Goal: Transaction & Acquisition: Download file/media

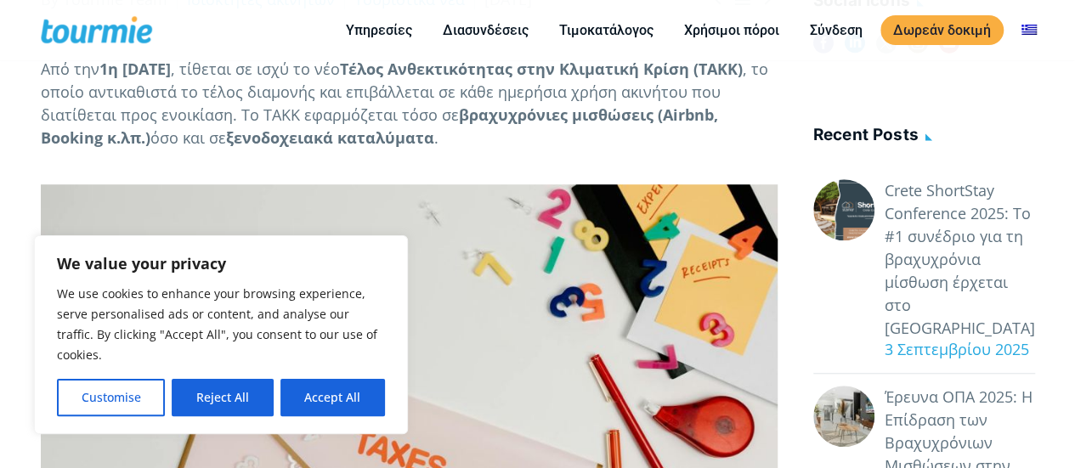
scroll to position [564, 0]
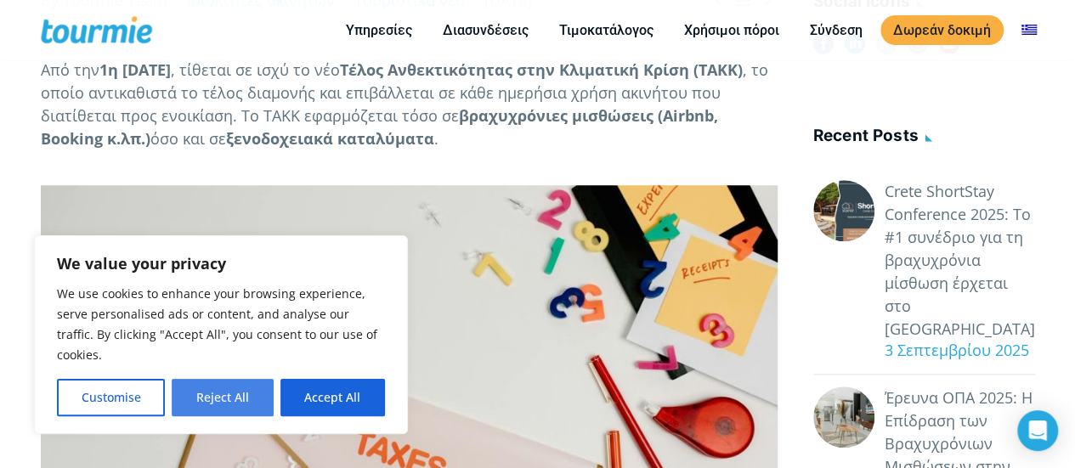
click at [240, 399] on button "Reject All" at bounding box center [222, 397] width 101 height 37
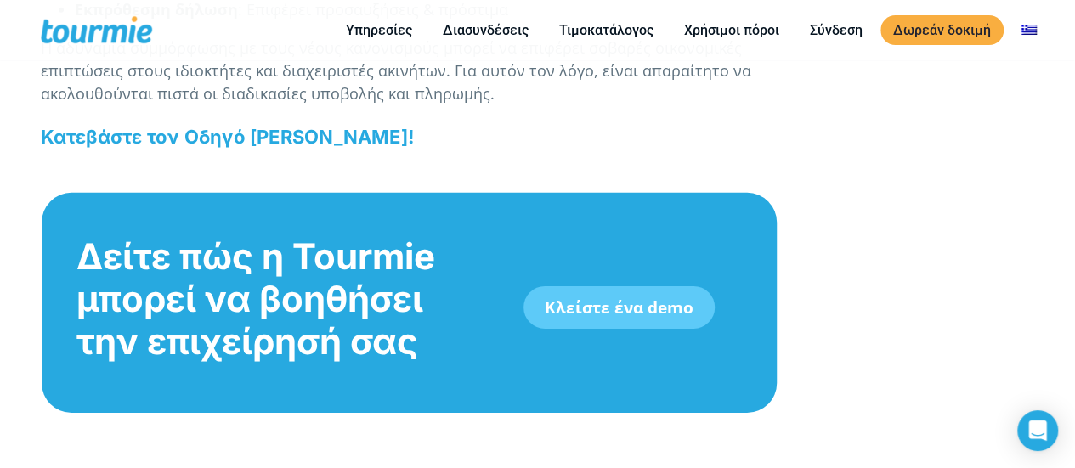
scroll to position [2624, 0]
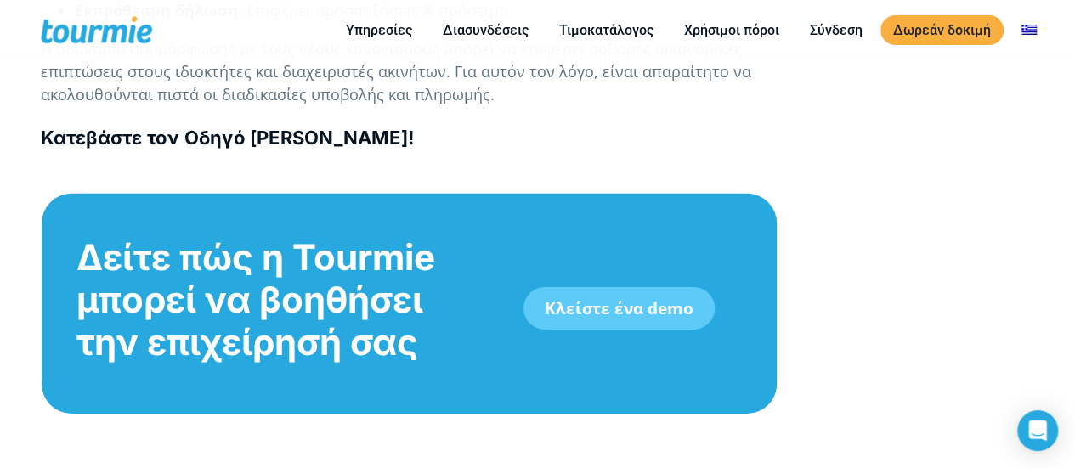
click at [414, 149] on b "Κατεβάστε τον Οδηγό [PERSON_NAME]!" at bounding box center [227, 138] width 373 height 22
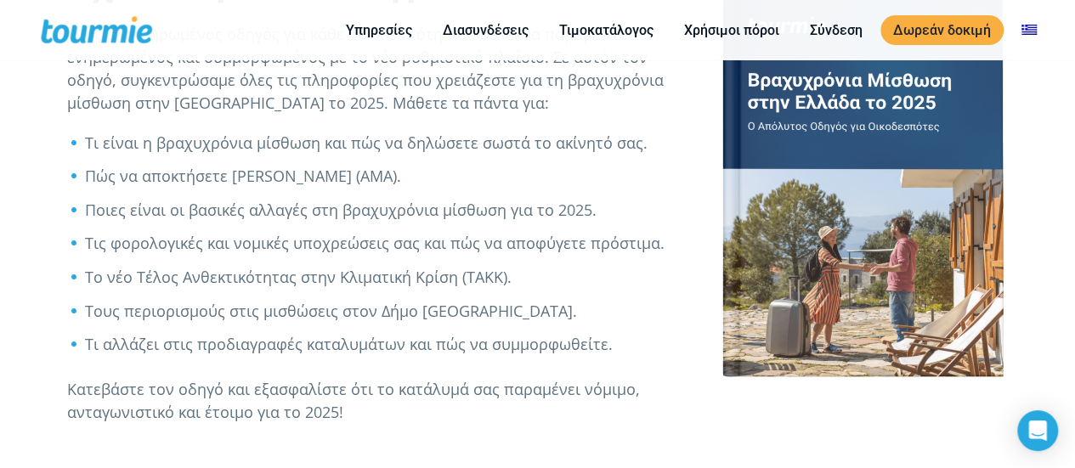
scroll to position [728, 0]
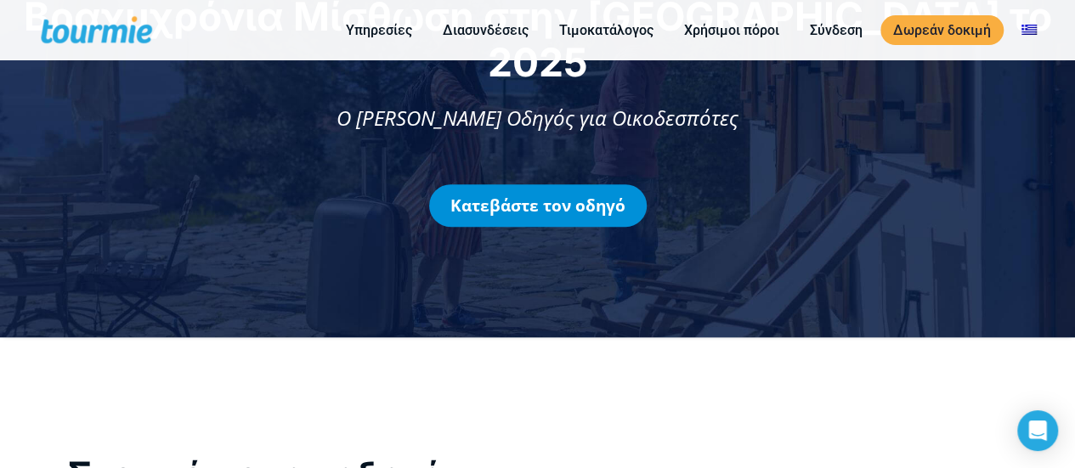
click at [544, 184] on link "Κατεβάστε τον οδηγό" at bounding box center [538, 205] width 218 height 43
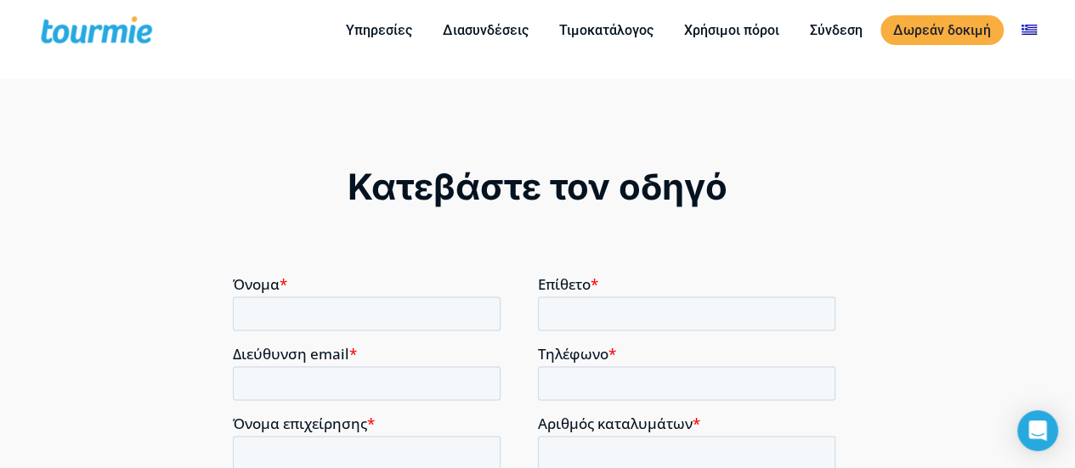
scroll to position [1159, 0]
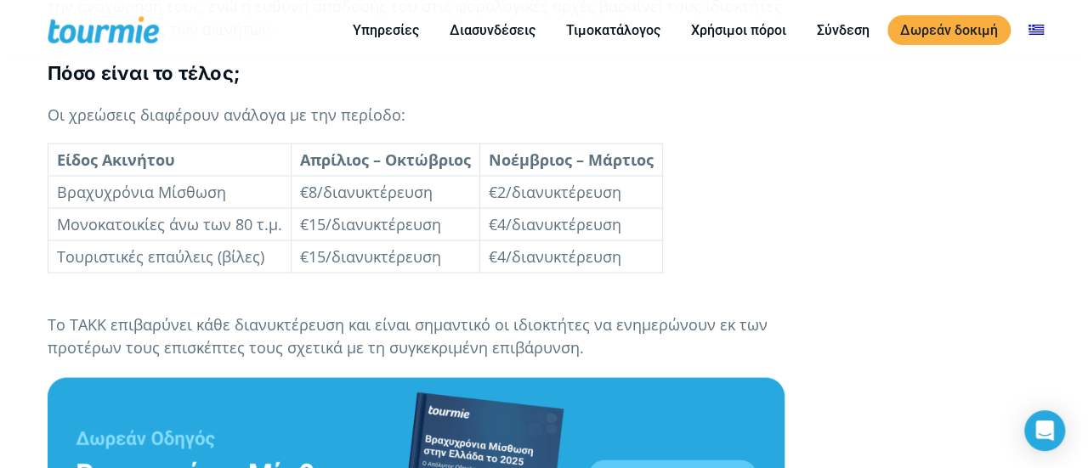
scroll to position [1571, 0]
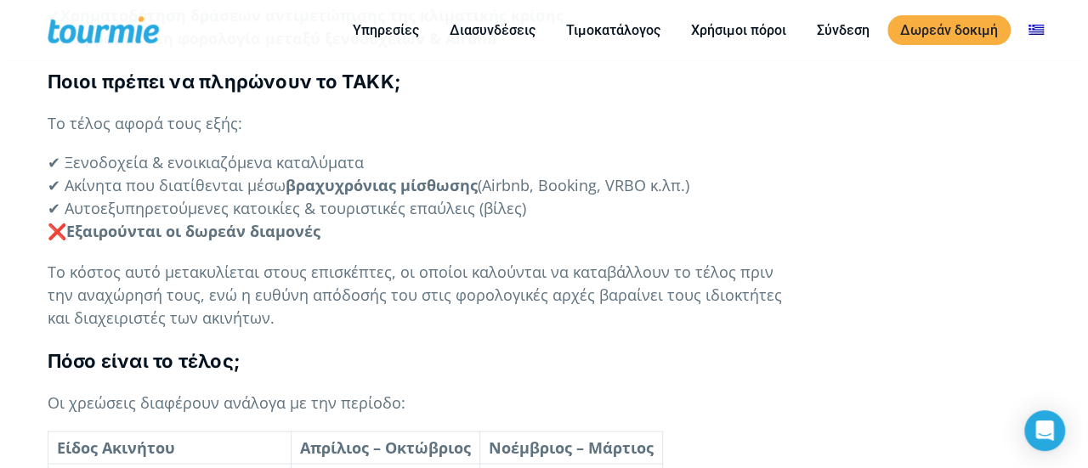
scroll to position [1323, 0]
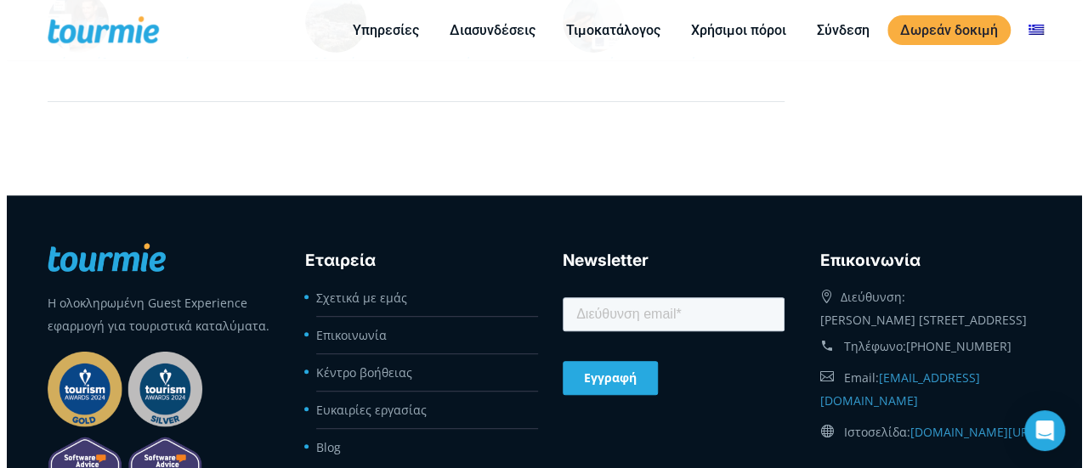
scroll to position [3477, 0]
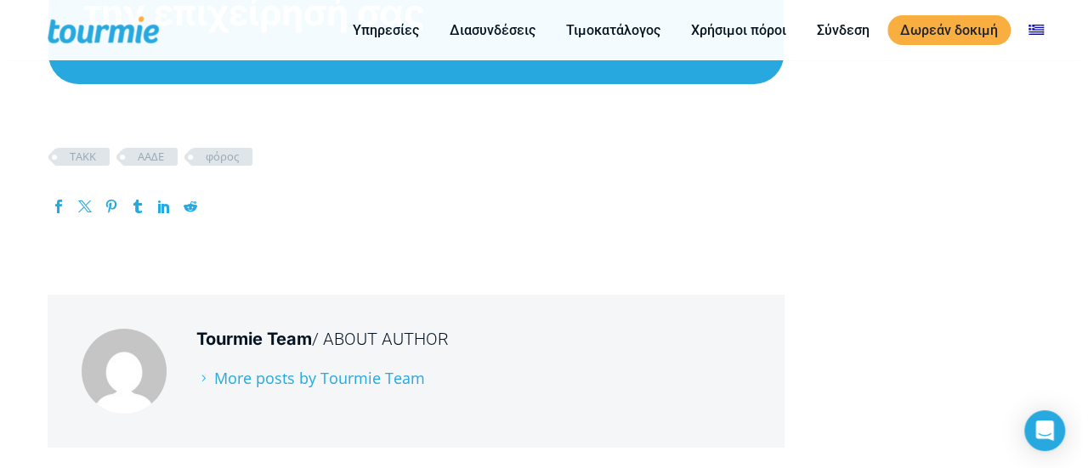
scroll to position [2884, 0]
